Goal: Task Accomplishment & Management: Manage account settings

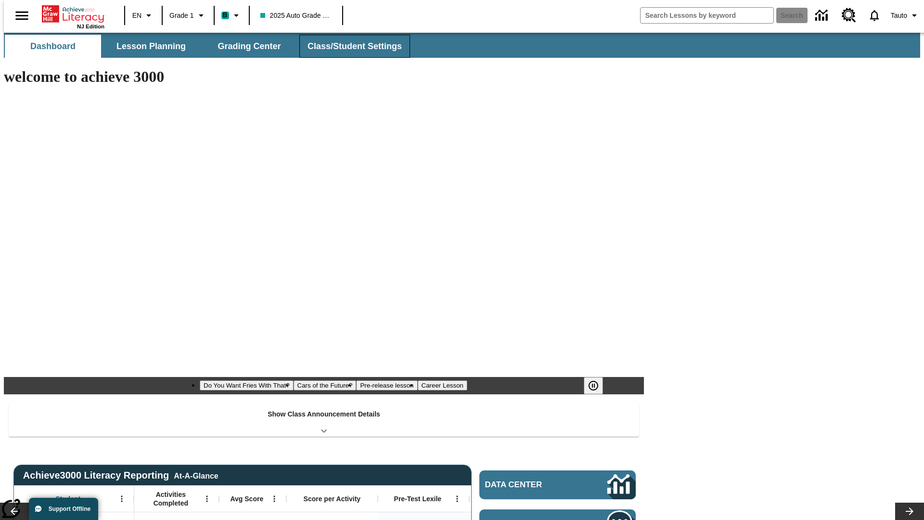
click at [349, 46] on span "Class/Student Settings" at bounding box center [354, 46] width 94 height 11
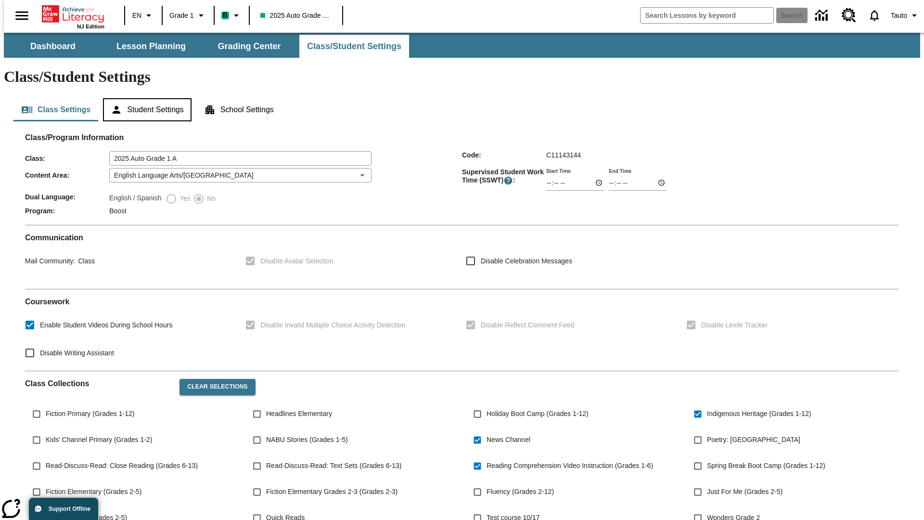
click at [145, 98] on button "Student Settings" at bounding box center [147, 109] width 88 height 23
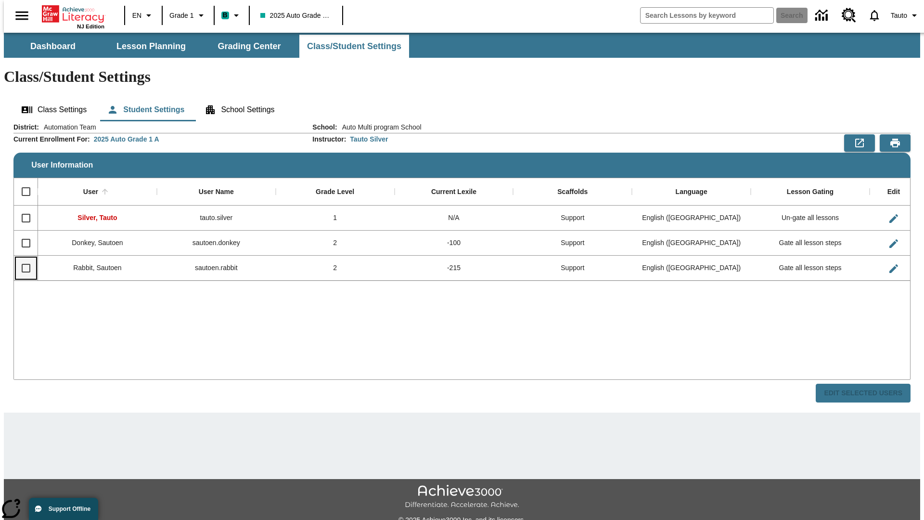
click at [22, 258] on input "Select row" at bounding box center [26, 268] width 20 height 20
checkbox input "true"
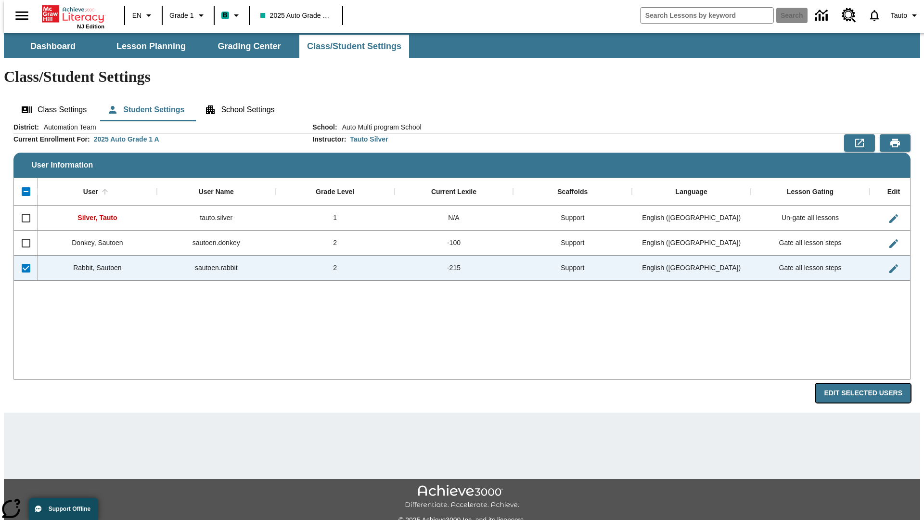
click at [870, 383] on button "Edit Selected Users" at bounding box center [863, 392] width 95 height 19
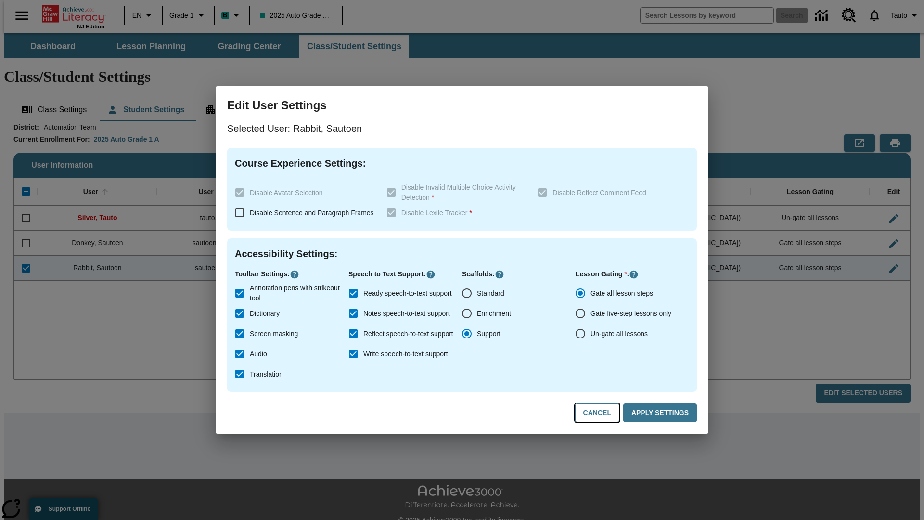
click at [601, 413] on button "Cancel" at bounding box center [597, 412] width 44 height 19
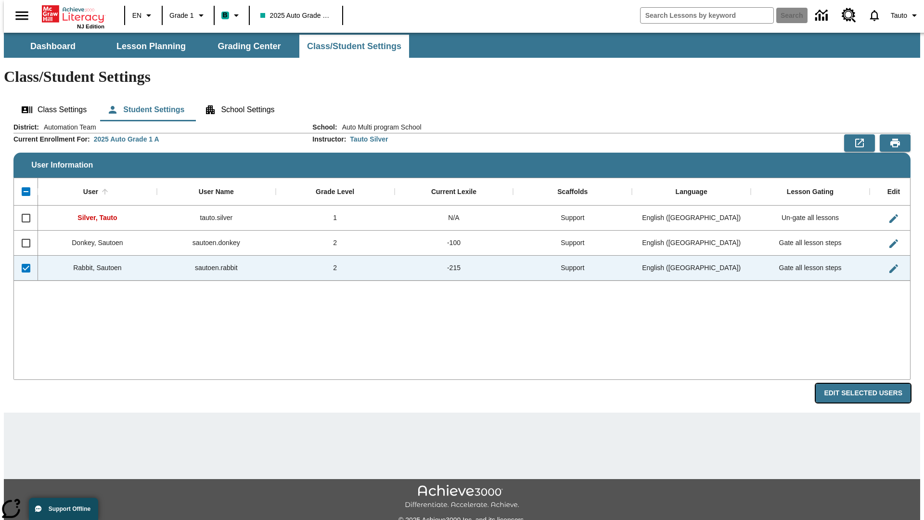
click at [870, 383] on button "Edit Selected Users" at bounding box center [863, 392] width 95 height 19
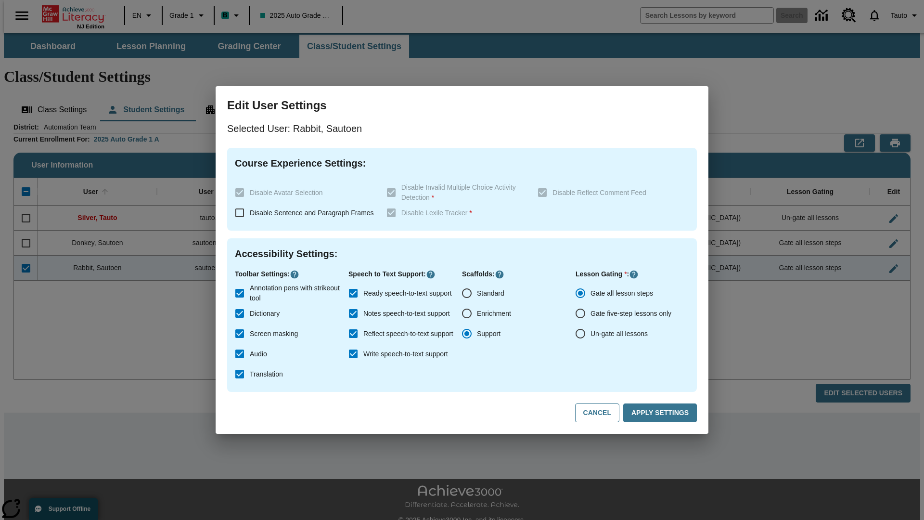
click at [353, 293] on input "Ready speech-to-text support" at bounding box center [353, 293] width 20 height 20
checkbox input "false"
click at [662, 413] on button "Apply Settings" at bounding box center [660, 412] width 74 height 19
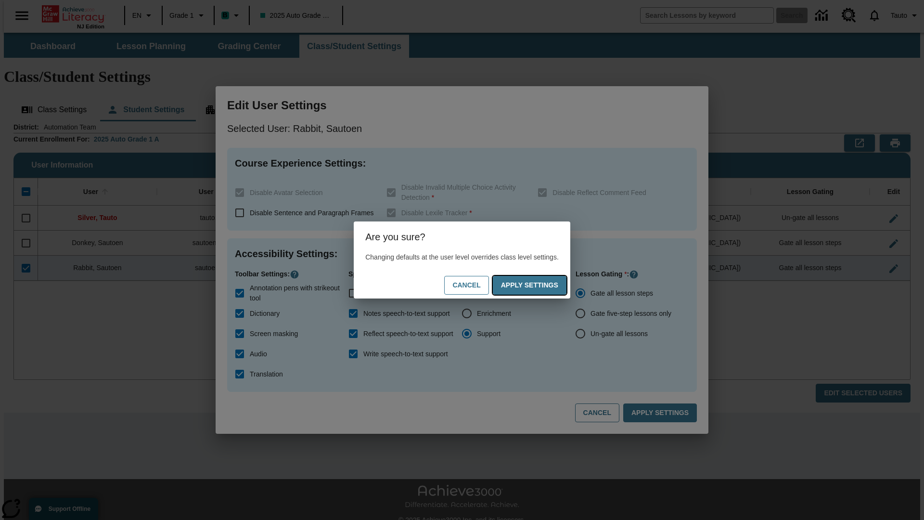
click at [539, 285] on button "Apply Settings" at bounding box center [530, 285] width 74 height 19
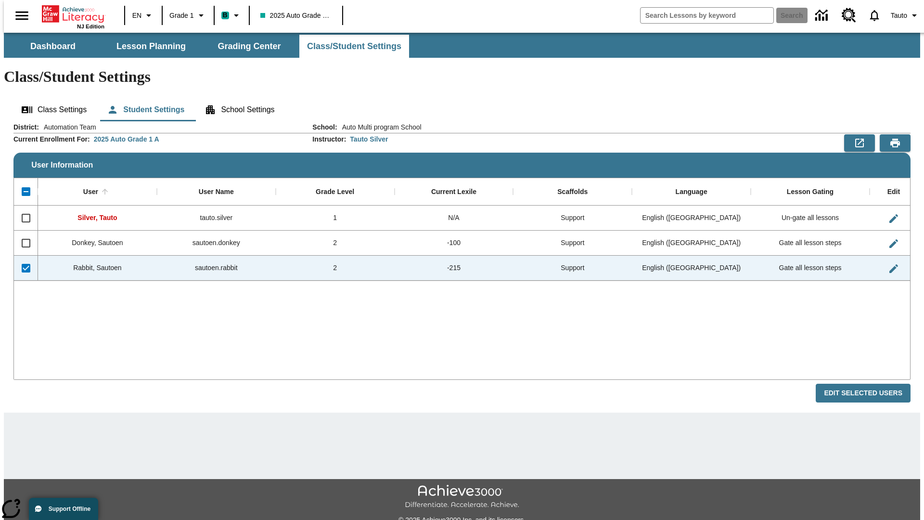
checkbox input "false"
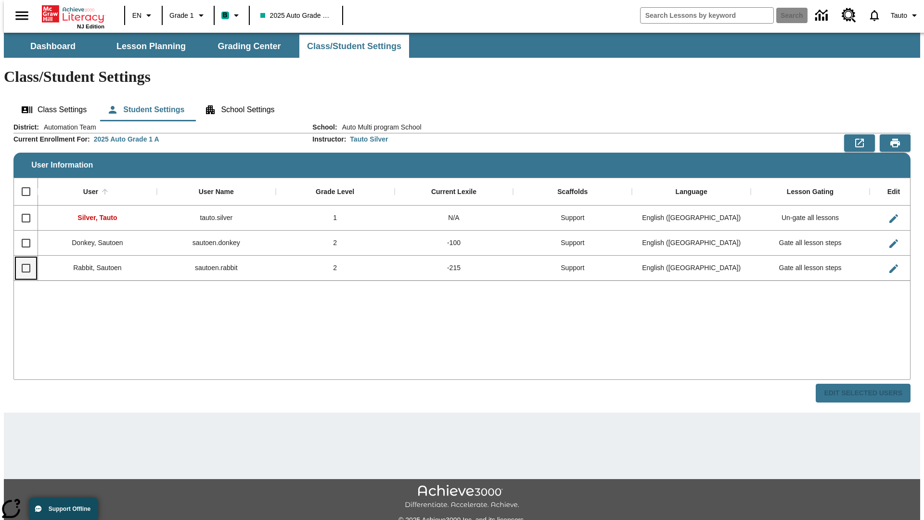
click at [22, 258] on input "Select row" at bounding box center [26, 268] width 20 height 20
checkbox input "true"
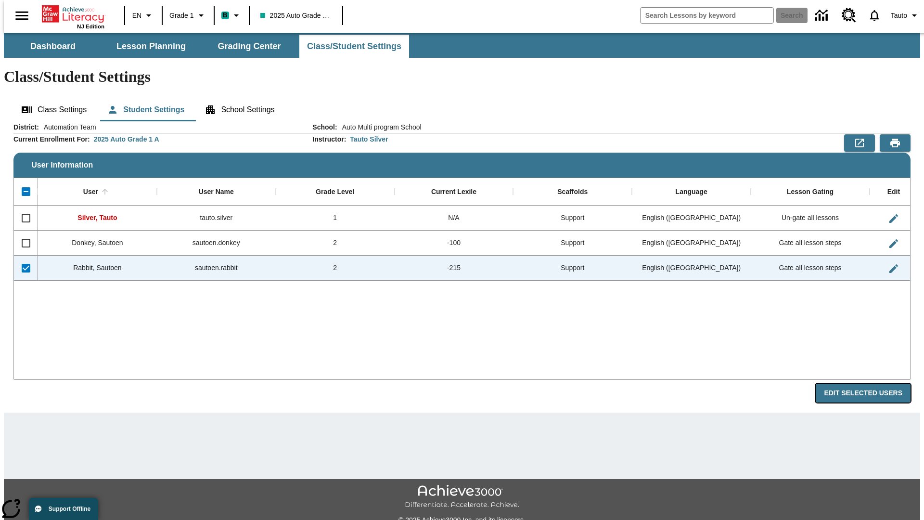
click at [870, 383] on button "Edit Selected Users" at bounding box center [863, 392] width 95 height 19
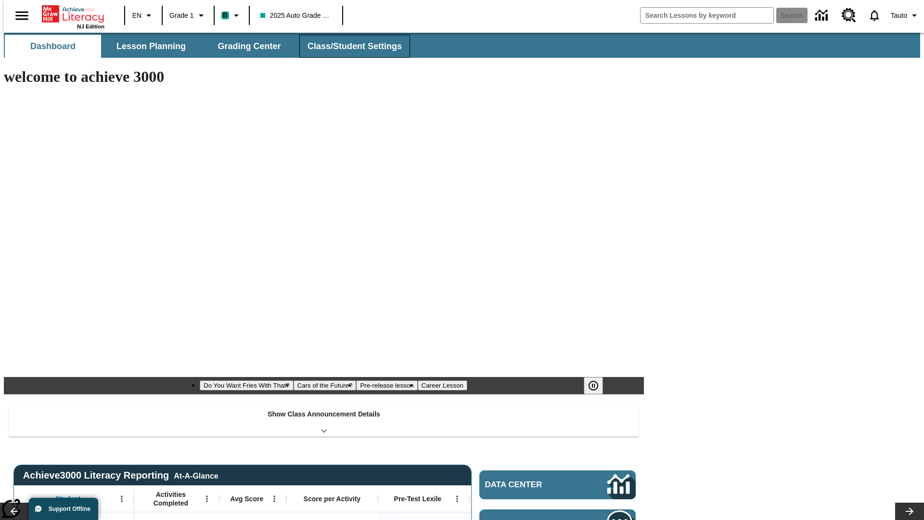
click at [349, 46] on span "Class/Student Settings" at bounding box center [354, 46] width 94 height 11
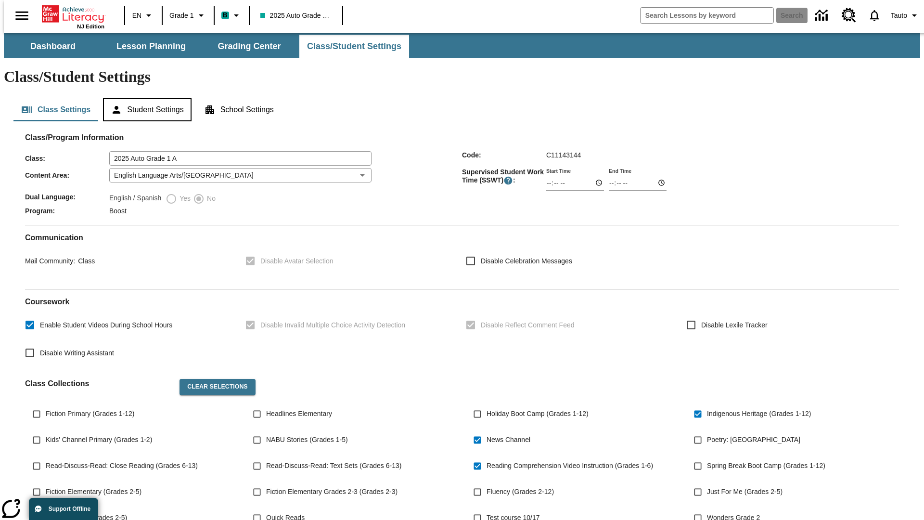
click at [145, 98] on button "Student Settings" at bounding box center [147, 109] width 88 height 23
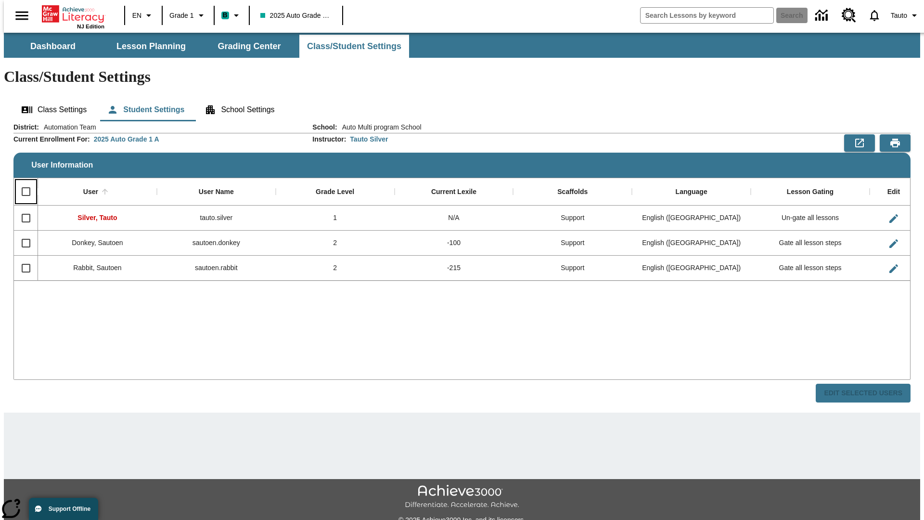
click at [22, 181] on input "Select all rows" at bounding box center [26, 191] width 20 height 20
checkbox input "true"
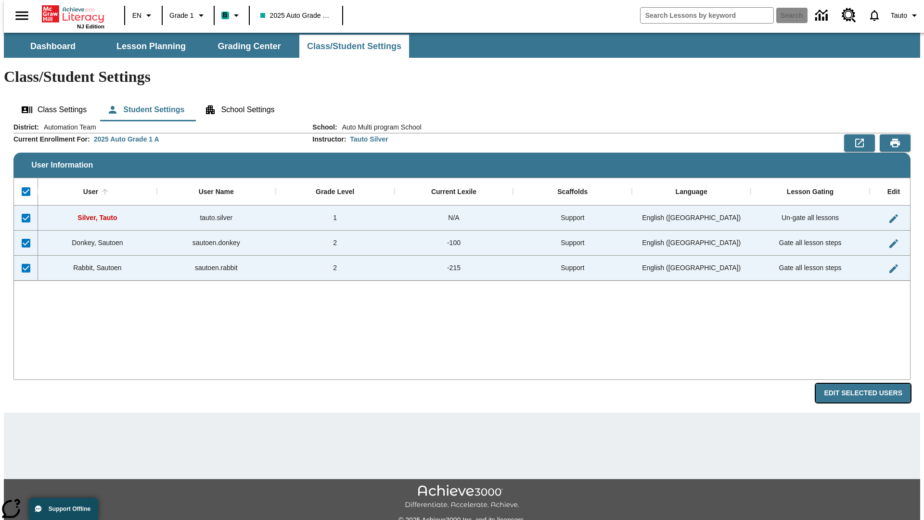
click at [870, 383] on button "Edit Selected Users" at bounding box center [863, 392] width 95 height 19
